Goal: Transaction & Acquisition: Subscribe to service/newsletter

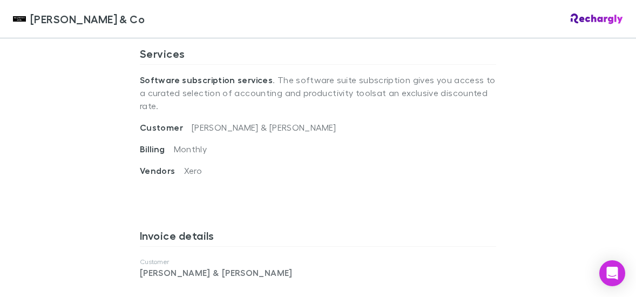
scroll to position [486, 0]
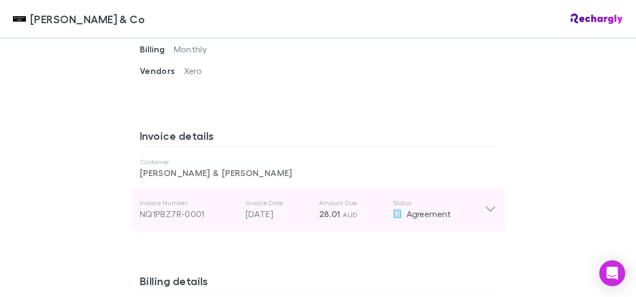
click at [488, 207] on icon at bounding box center [490, 209] width 9 height 5
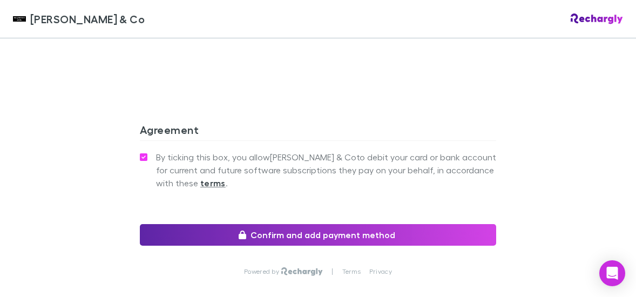
scroll to position [1188, 0]
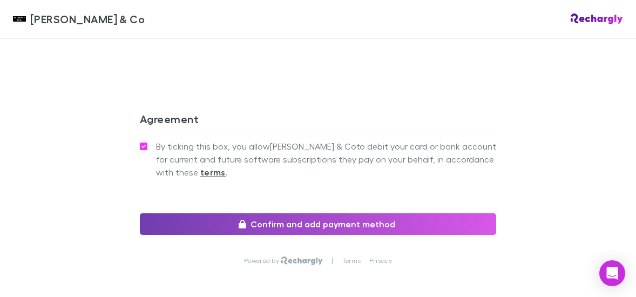
click at [325, 213] on button "Confirm and add payment method" at bounding box center [318, 224] width 356 height 22
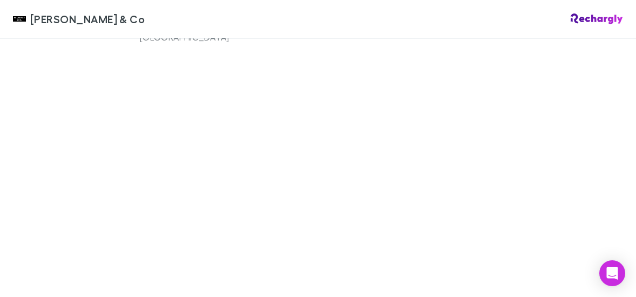
scroll to position [810, 0]
